Goal: Task Accomplishment & Management: Manage account settings

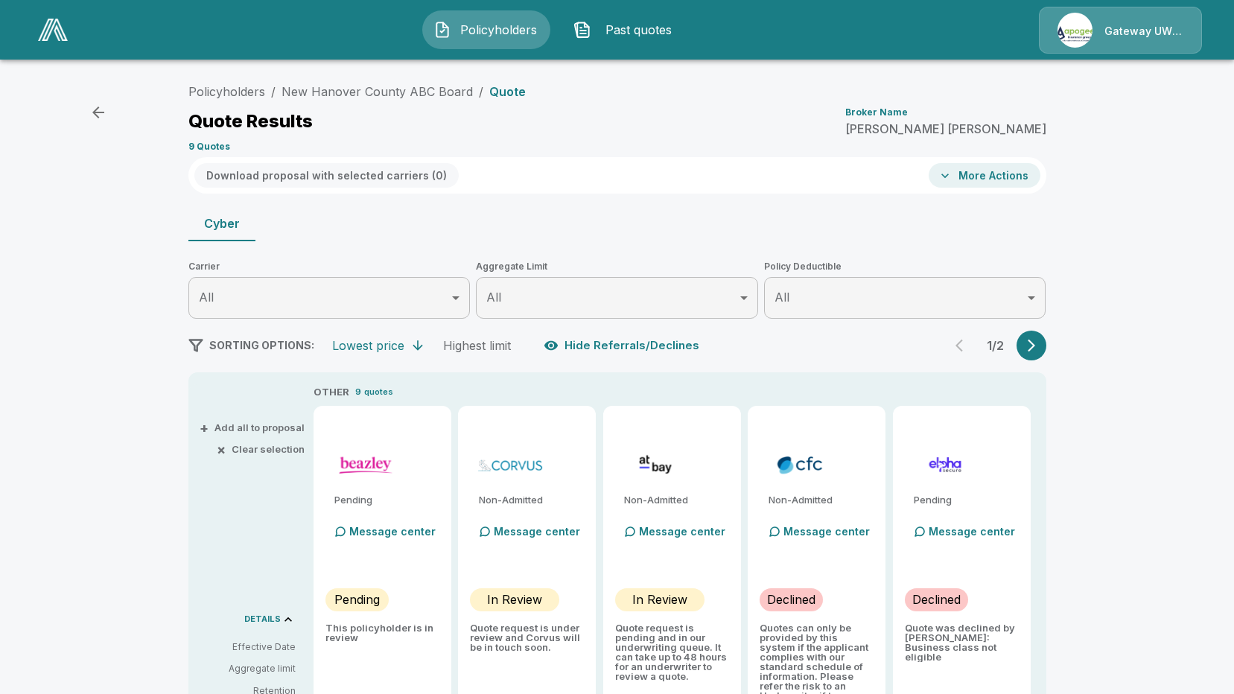
scroll to position [253, 0]
click at [95, 117] on icon "button" at bounding box center [98, 113] width 18 height 18
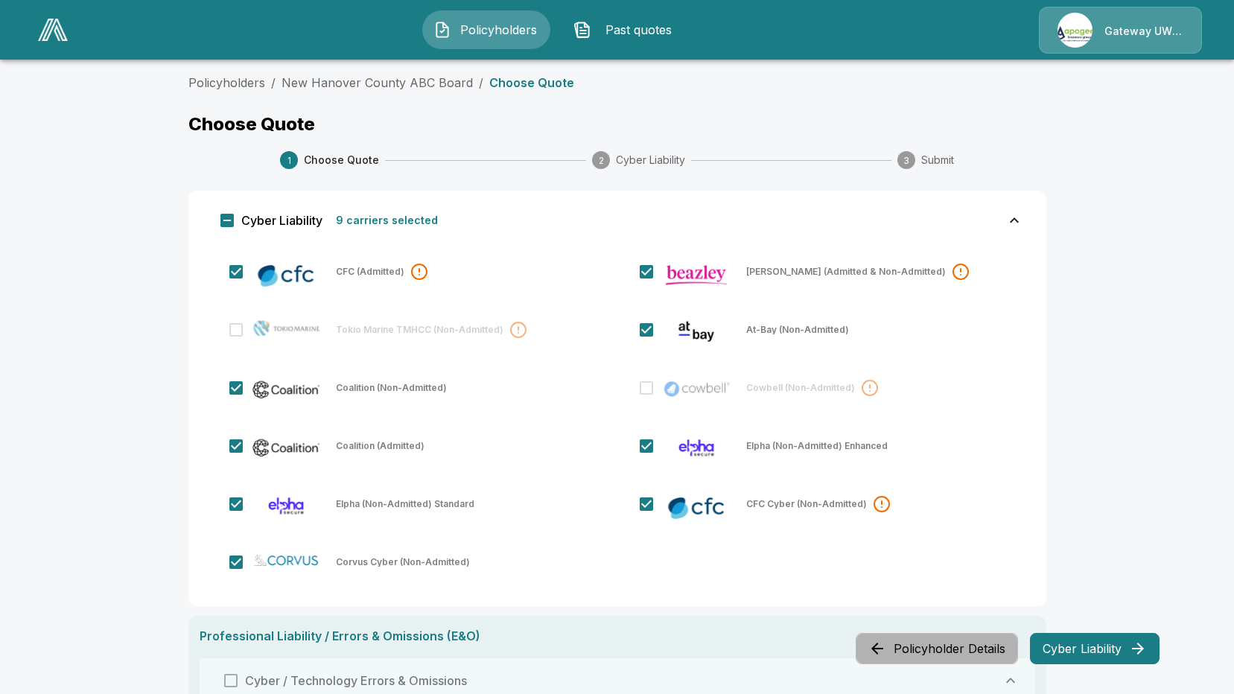
click at [957, 648] on button "Policyholder Details" at bounding box center [937, 648] width 162 height 31
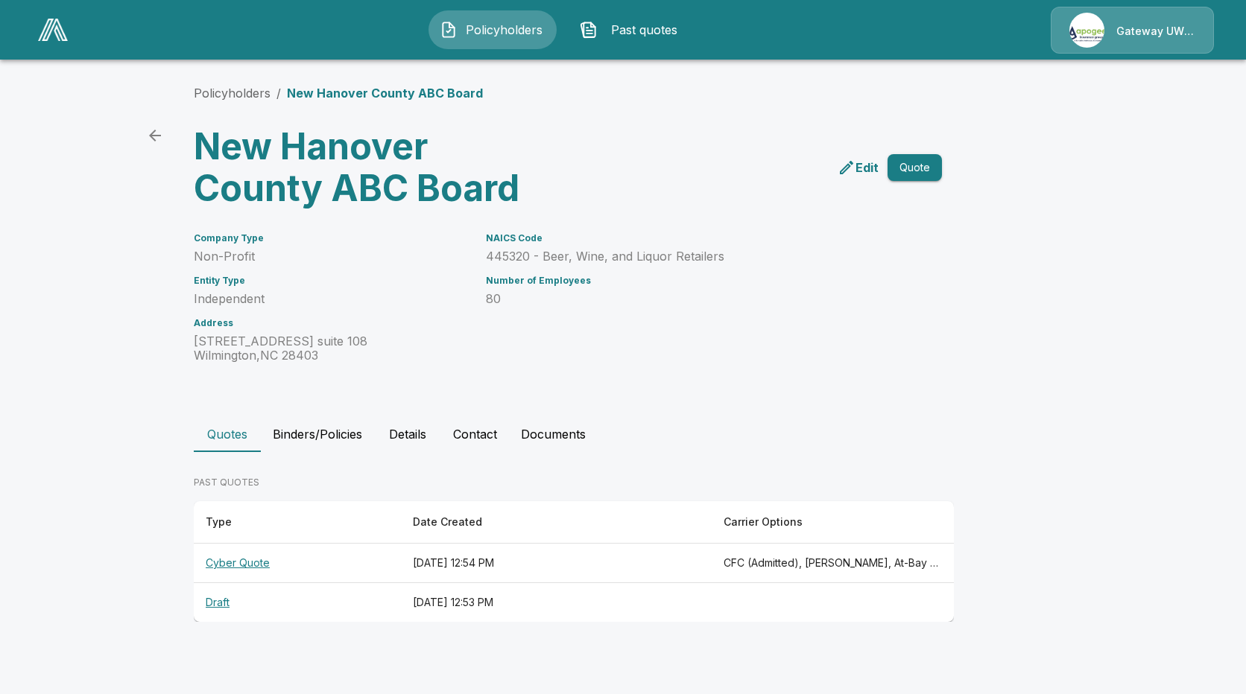
click at [414, 448] on button "Details" at bounding box center [407, 434] width 67 height 36
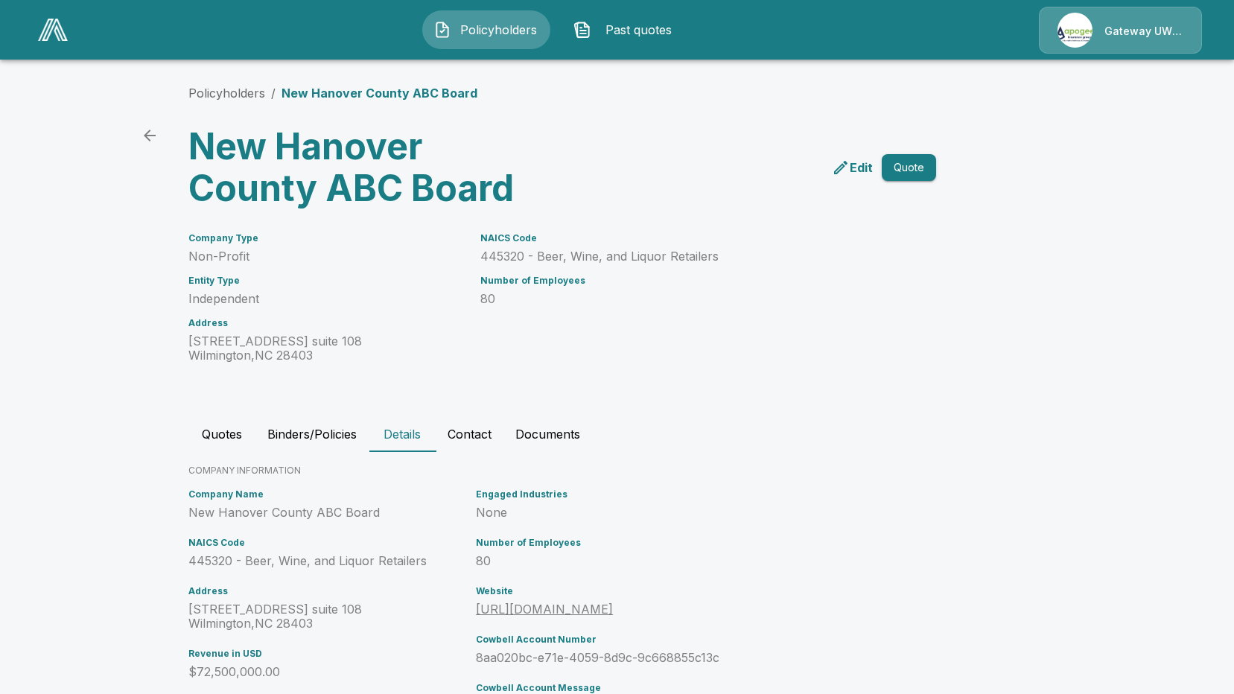
click at [863, 167] on p "Edit" at bounding box center [861, 168] width 23 height 18
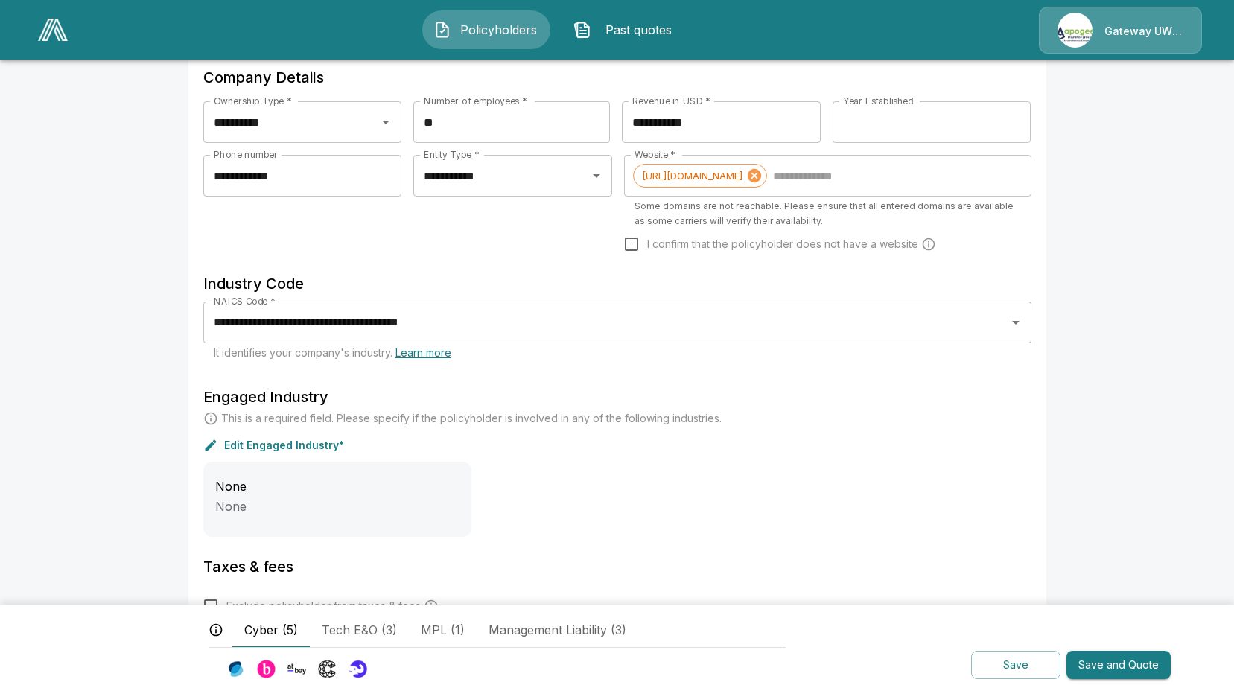
scroll to position [352, 0]
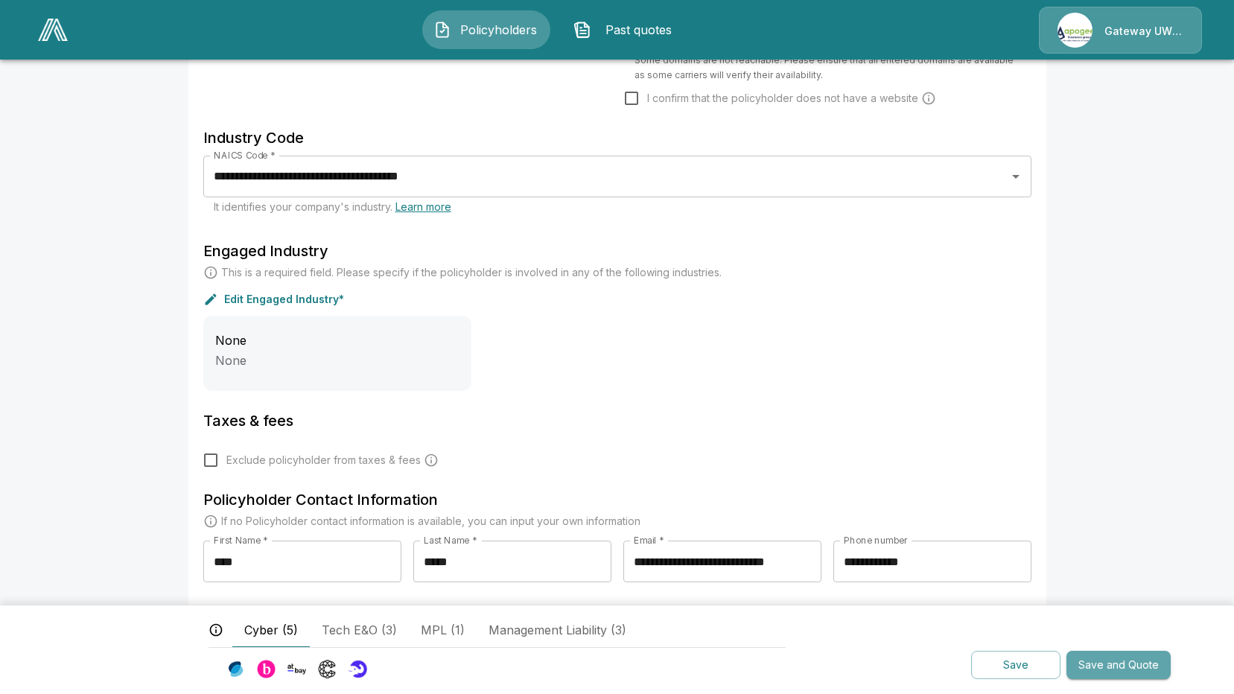
click at [1136, 670] on button "Save and Quote" at bounding box center [1119, 665] width 104 height 29
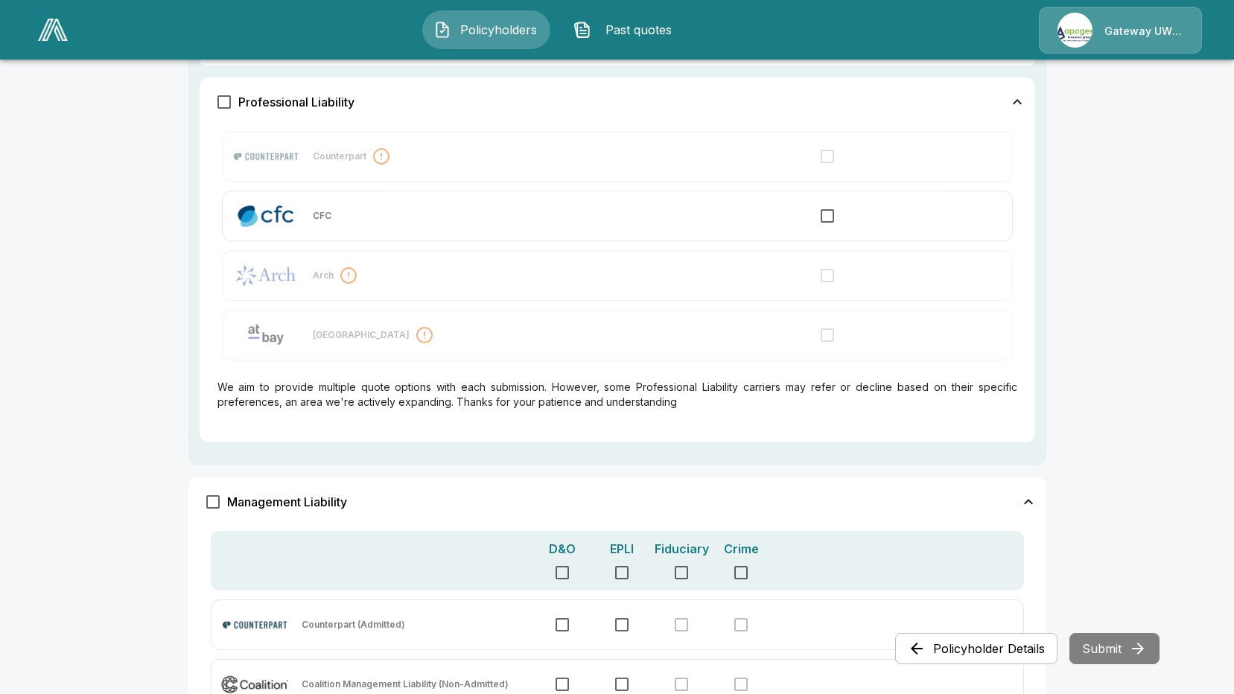
scroll to position [1054, 0]
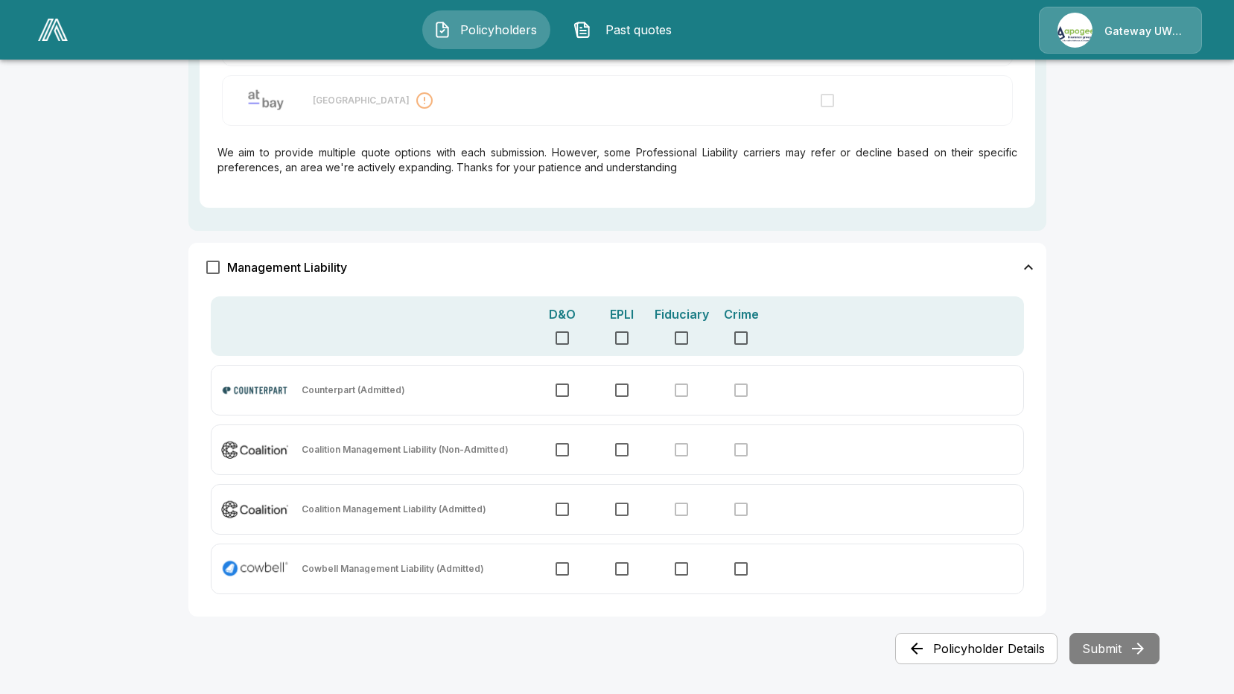
click at [1021, 644] on button "Policyholder Details" at bounding box center [976, 648] width 162 height 31
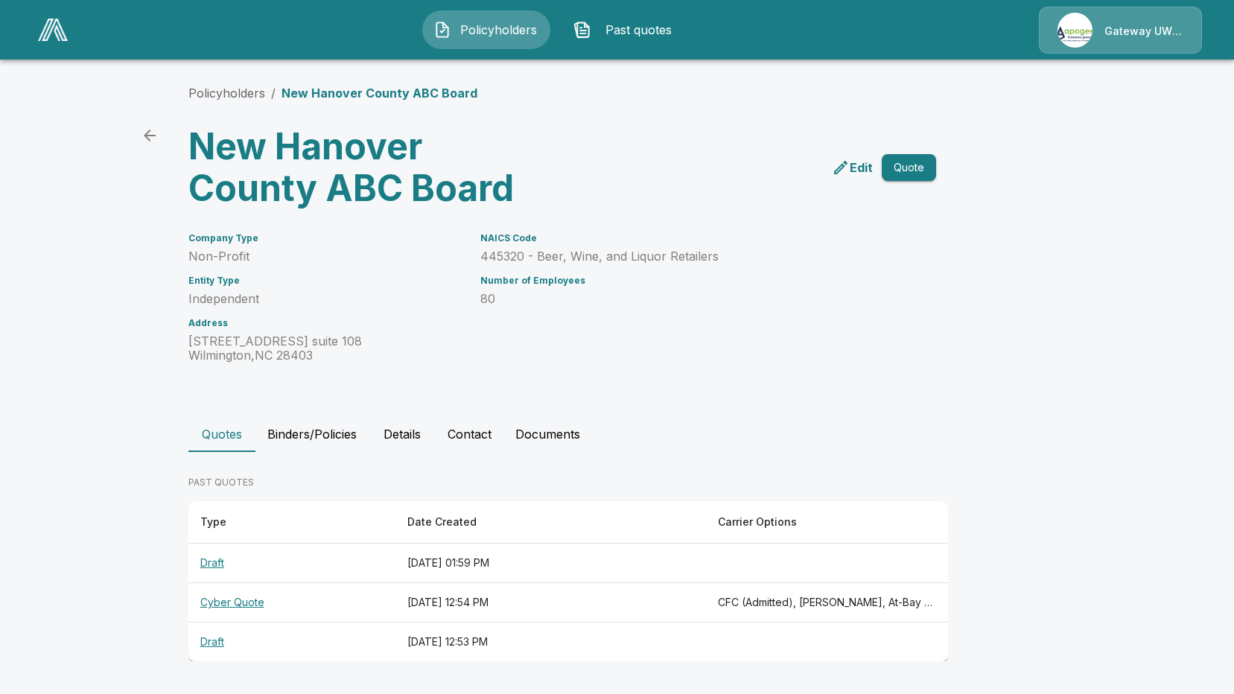
scroll to position [10, 0]
click at [858, 159] on p "Edit" at bounding box center [861, 168] width 23 height 18
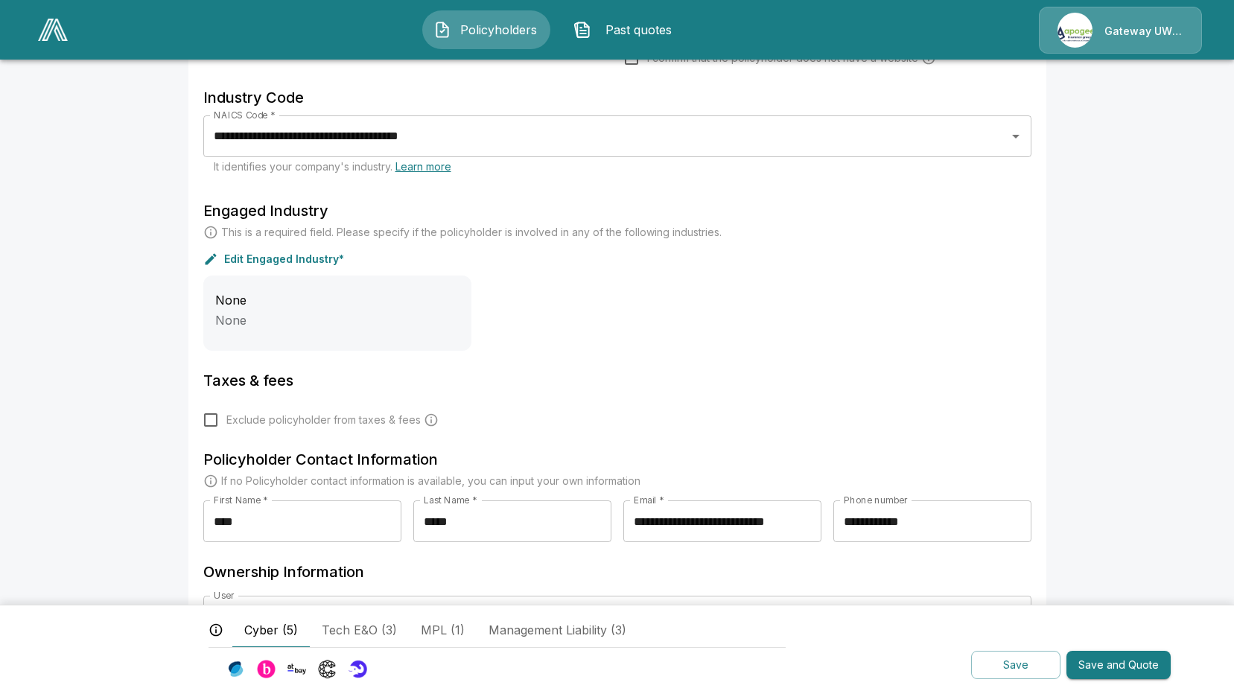
scroll to position [466, 0]
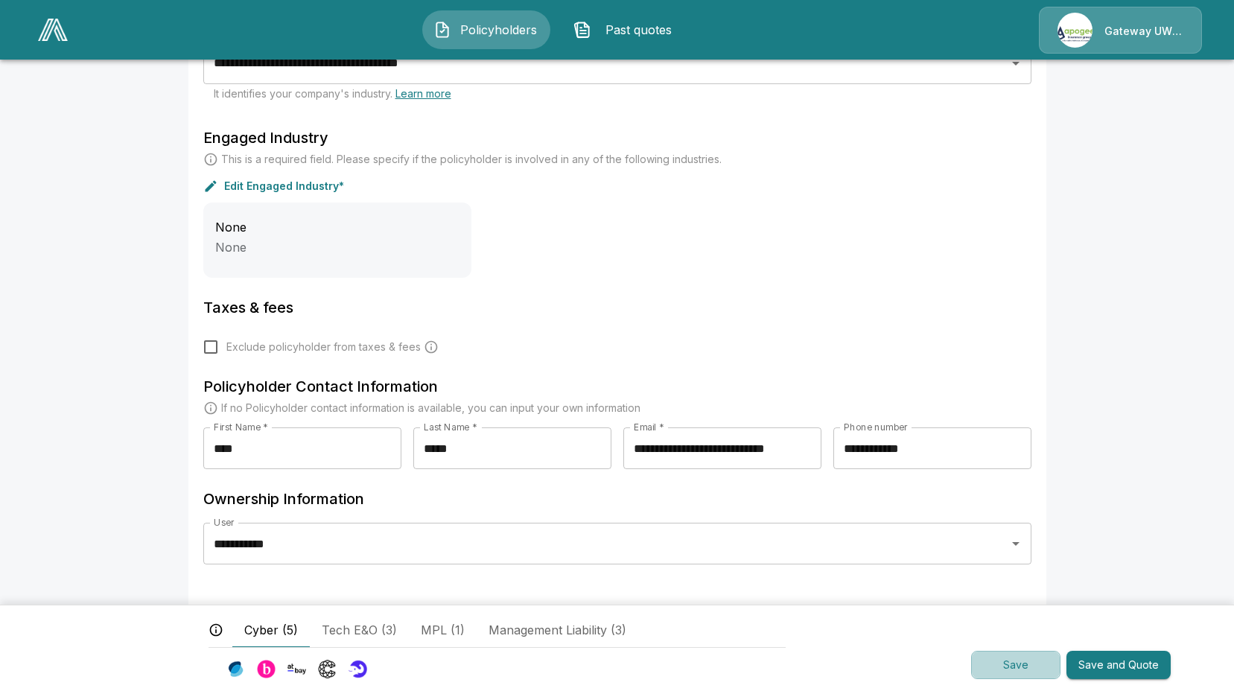
click at [1043, 653] on button "Save" at bounding box center [1015, 665] width 89 height 29
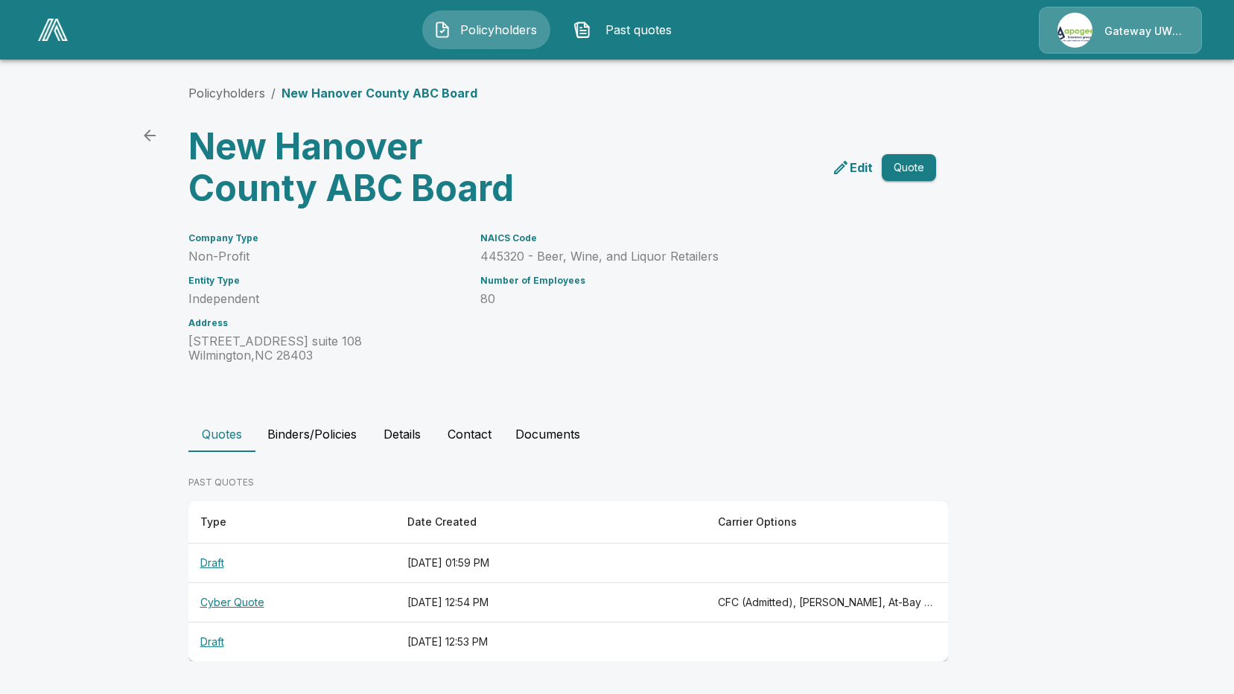
scroll to position [10, 0]
click at [405, 433] on button "Details" at bounding box center [402, 434] width 67 height 36
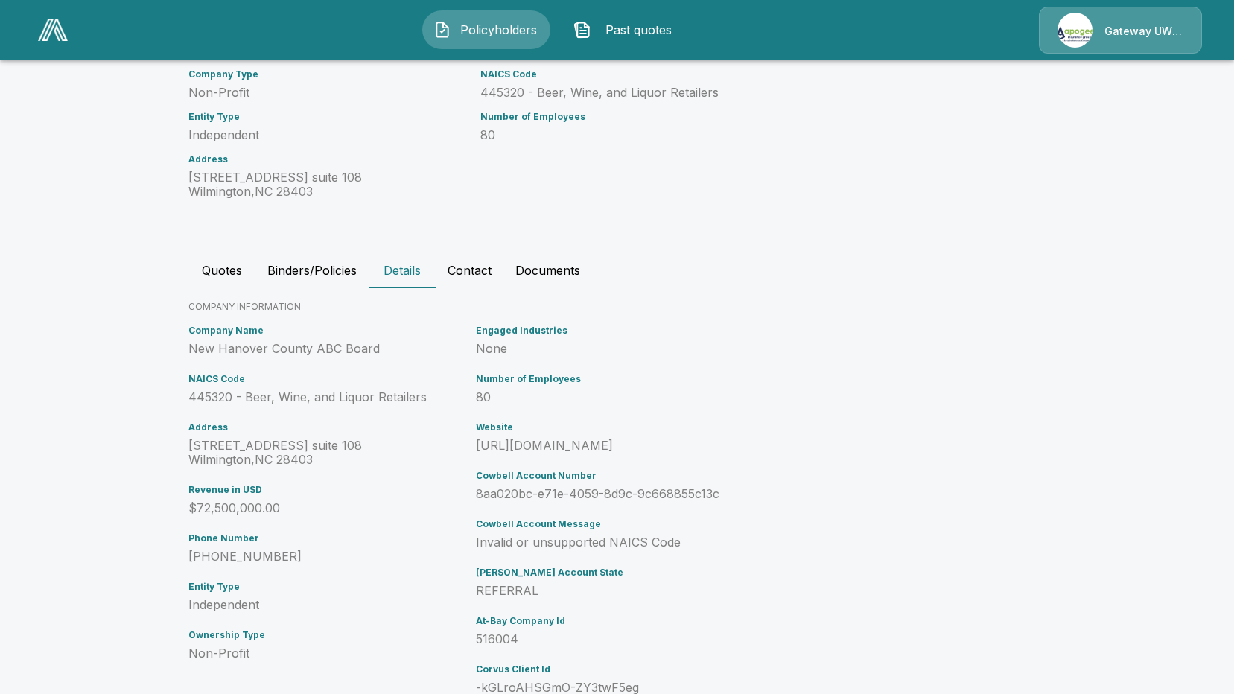
scroll to position [225, 0]
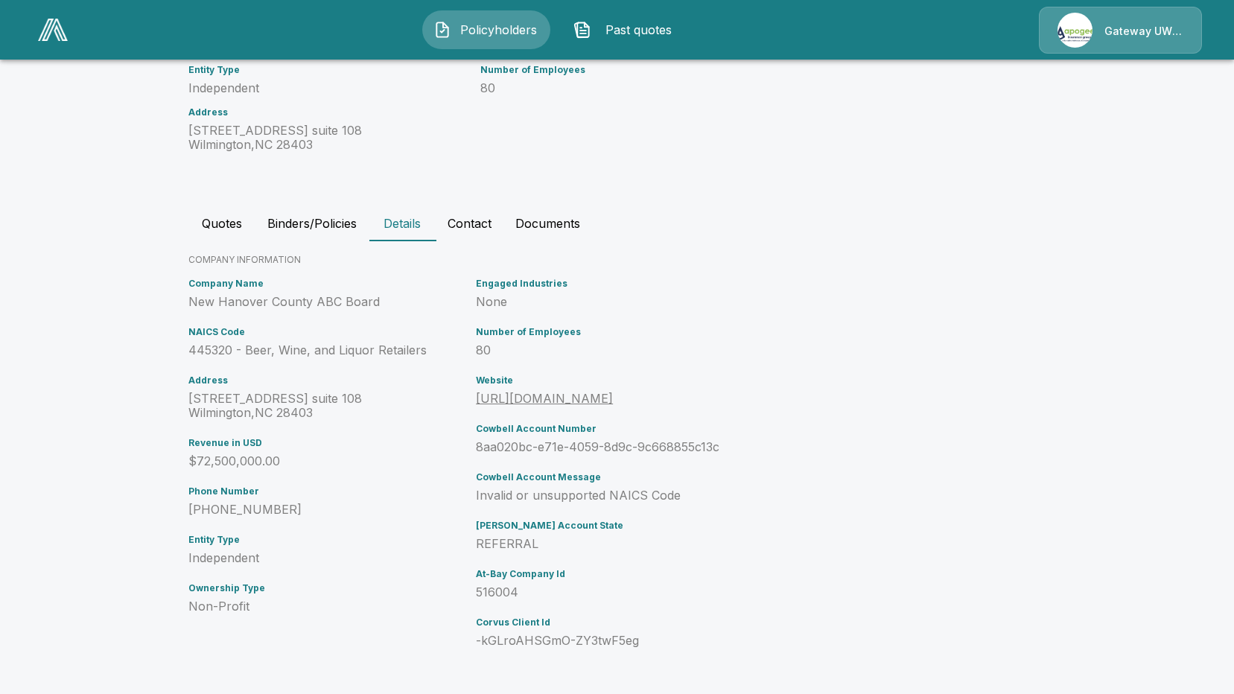
click at [462, 235] on button "Contact" at bounding box center [470, 224] width 68 height 36
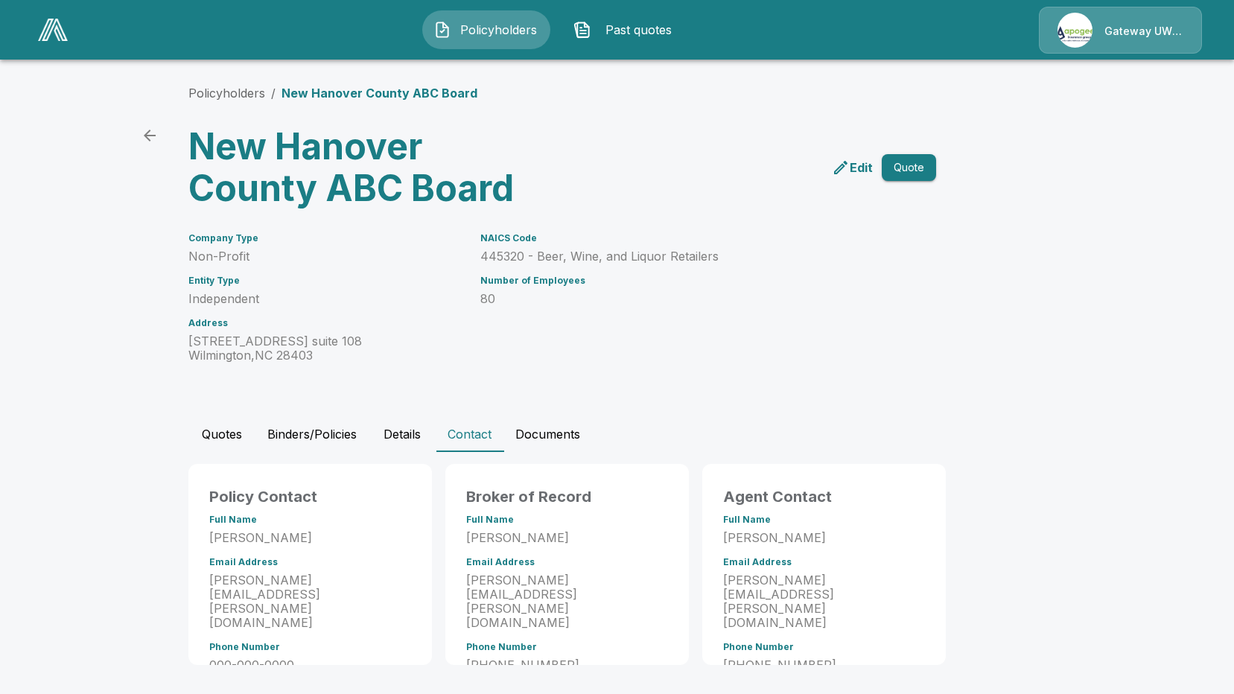
scroll to position [13, 0]
click at [546, 432] on button "Documents" at bounding box center [548, 434] width 89 height 36
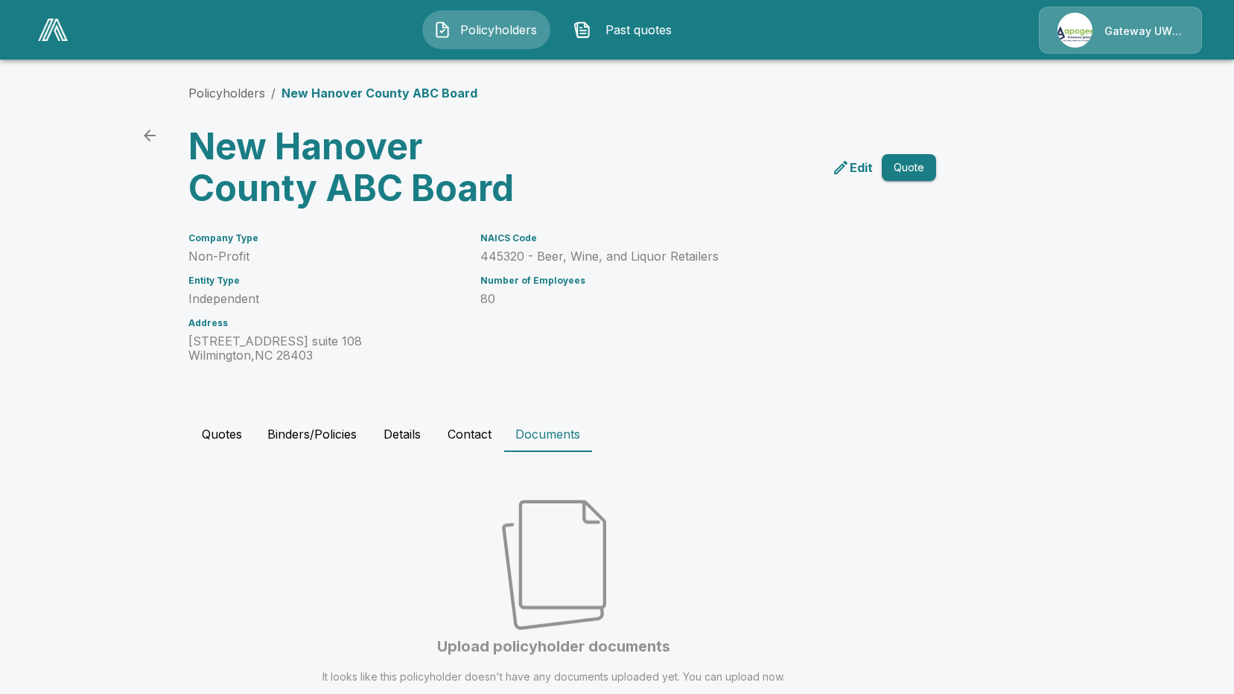
click at [342, 451] on button "Binders/Policies" at bounding box center [312, 434] width 113 height 36
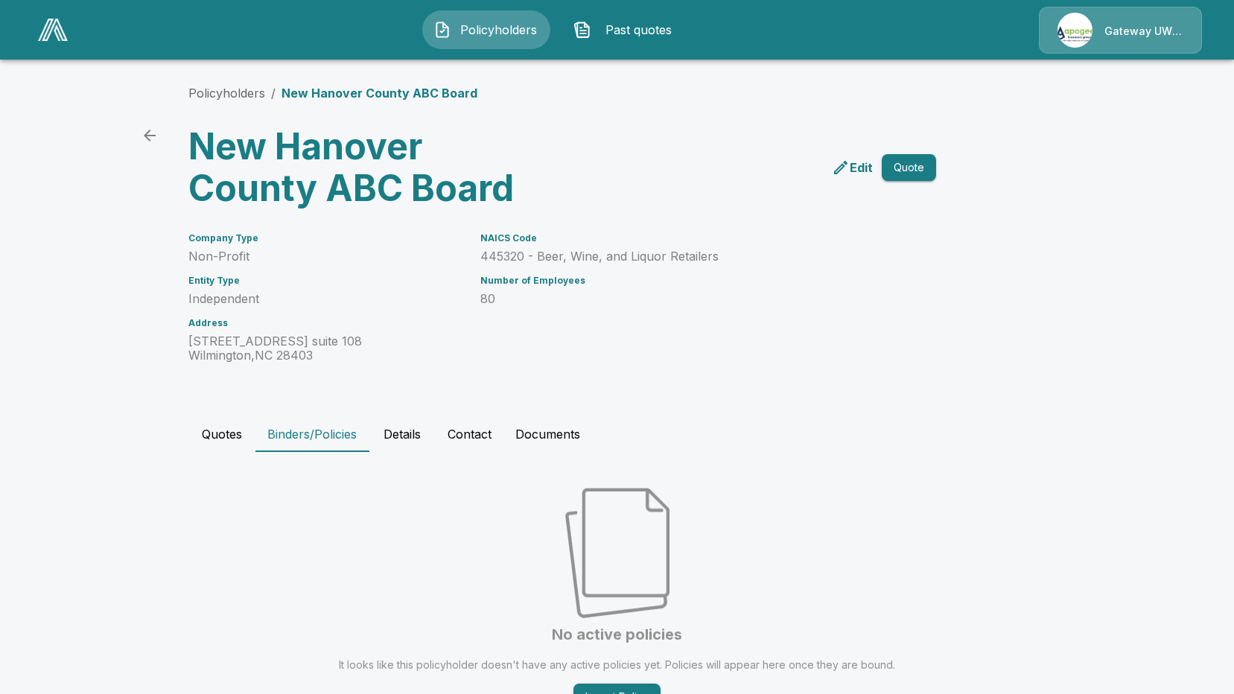
click at [227, 452] on button "Quotes" at bounding box center [221, 434] width 67 height 36
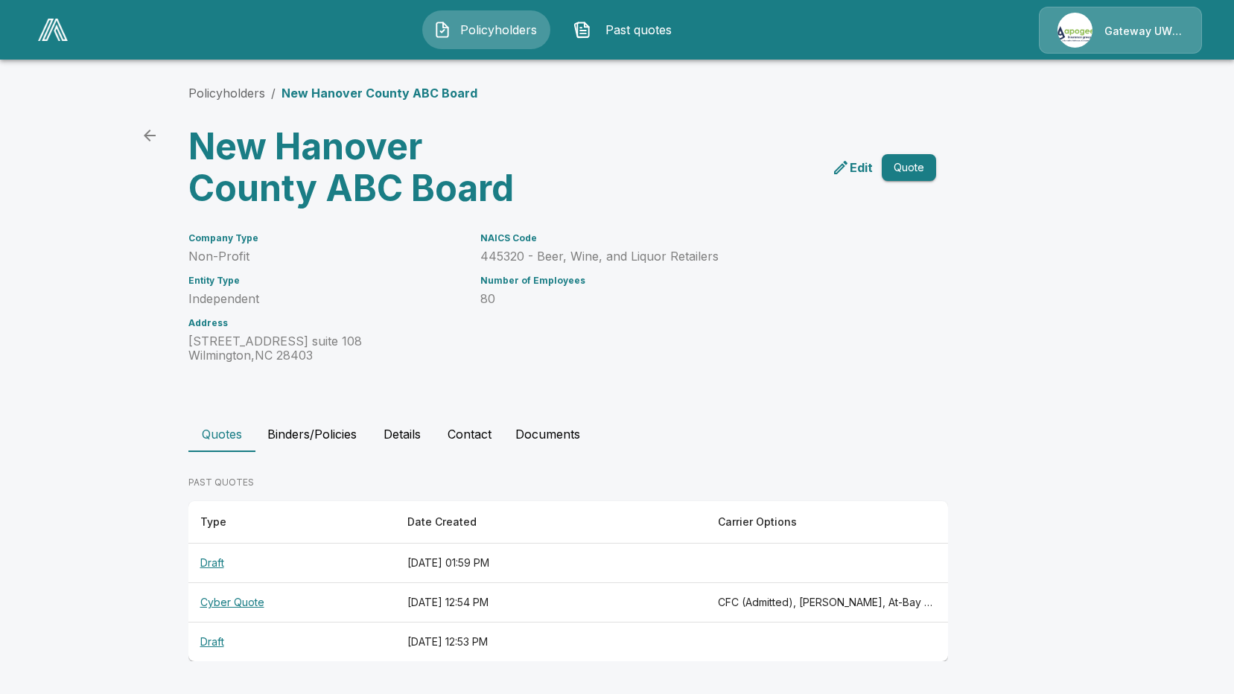
scroll to position [10, 0]
